Goal: Task Accomplishment & Management: Manage account settings

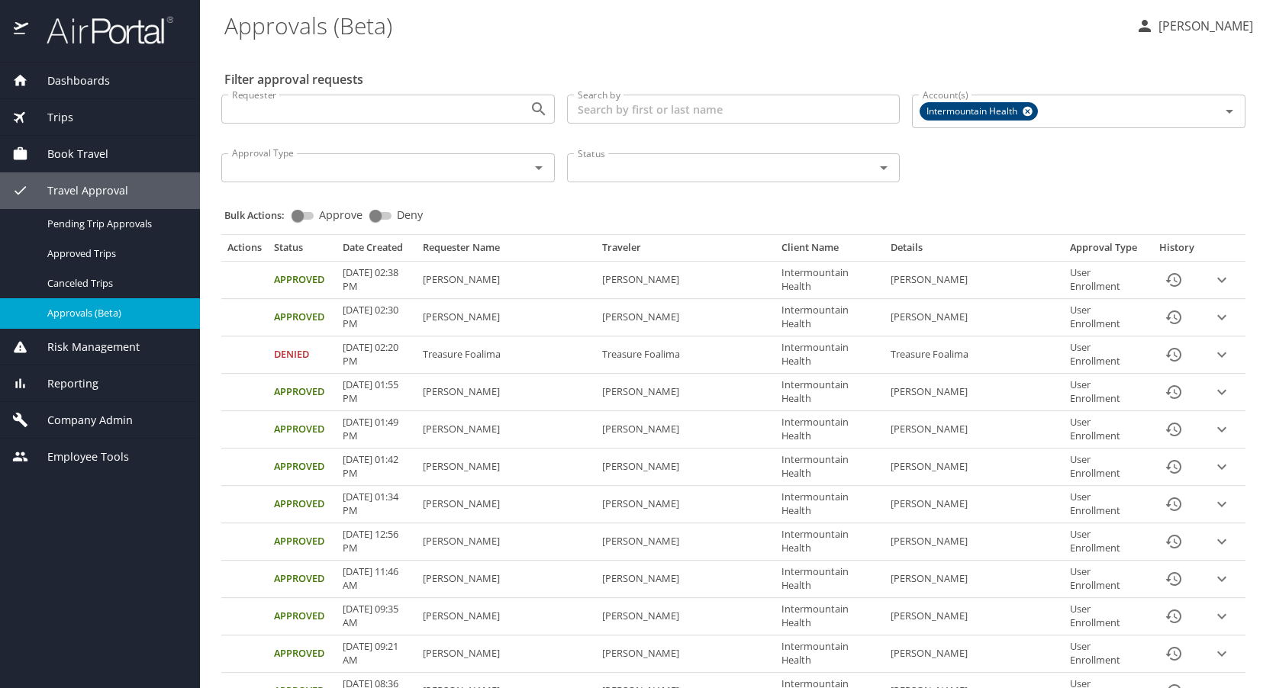
click at [1179, 28] on p "[PERSON_NAME]" at bounding box center [1203, 26] width 99 height 18
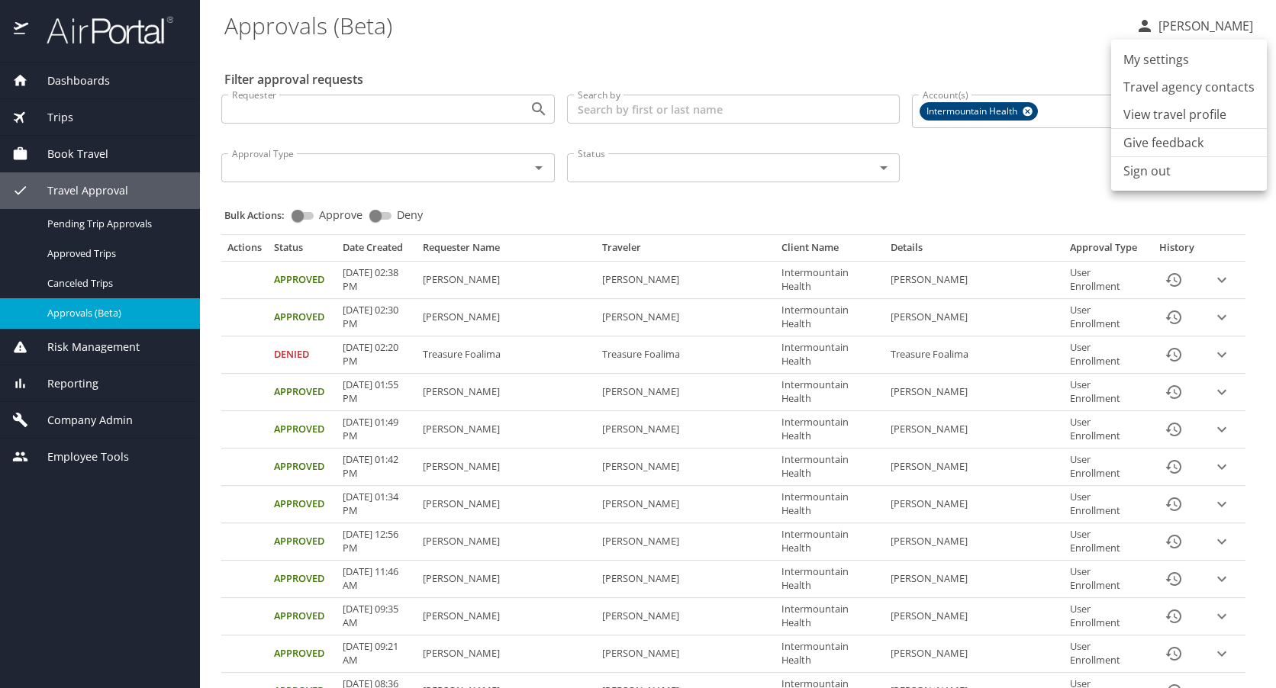
click at [1154, 166] on li "Sign out" at bounding box center [1189, 170] width 156 height 27
